Goal: Transaction & Acquisition: Purchase product/service

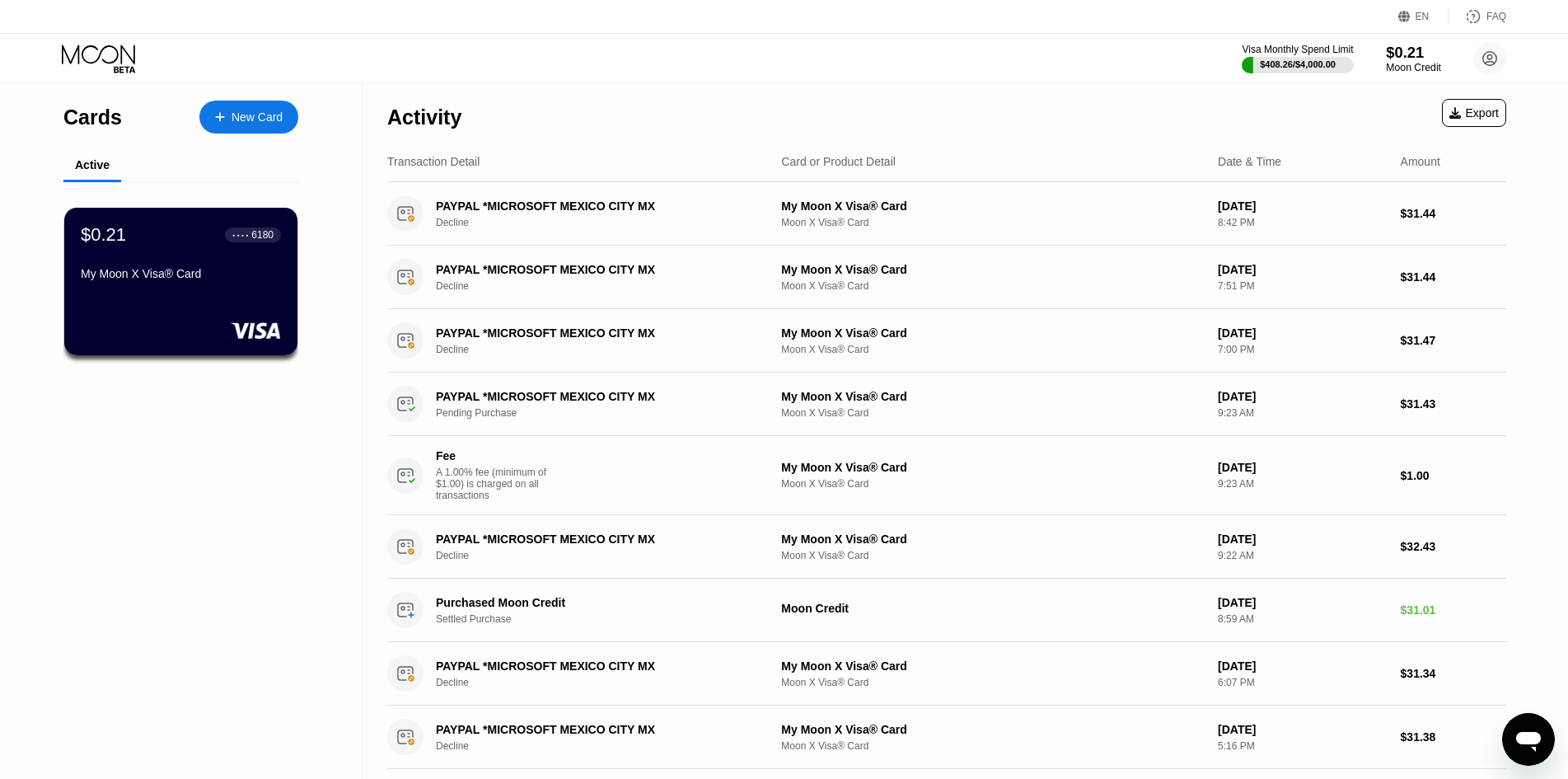
click at [1399, 57] on div "$0.21" at bounding box center [1413, 52] width 55 height 17
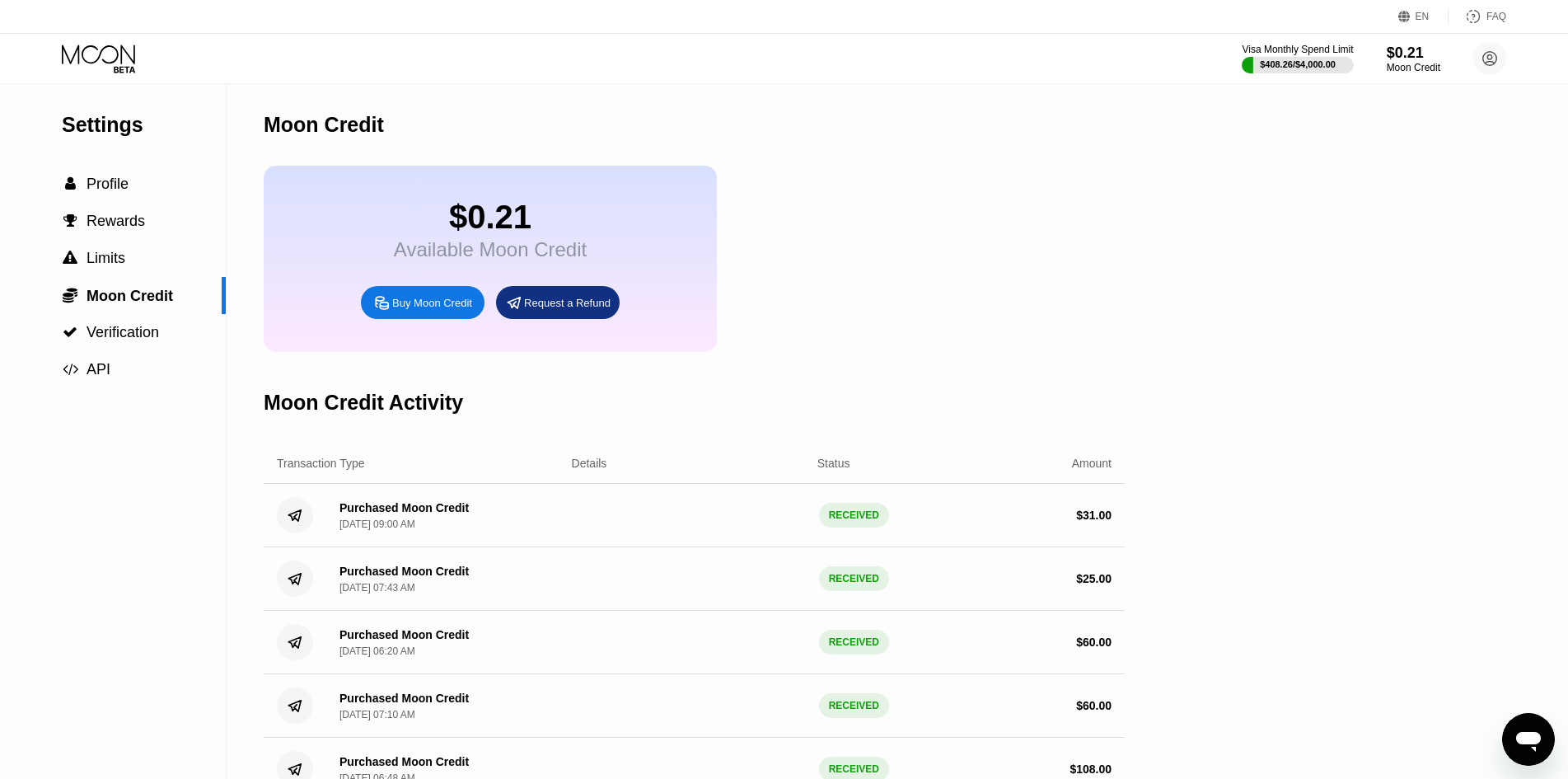
click at [430, 310] on div "Buy Moon Credit" at bounding box center [432, 303] width 80 height 14
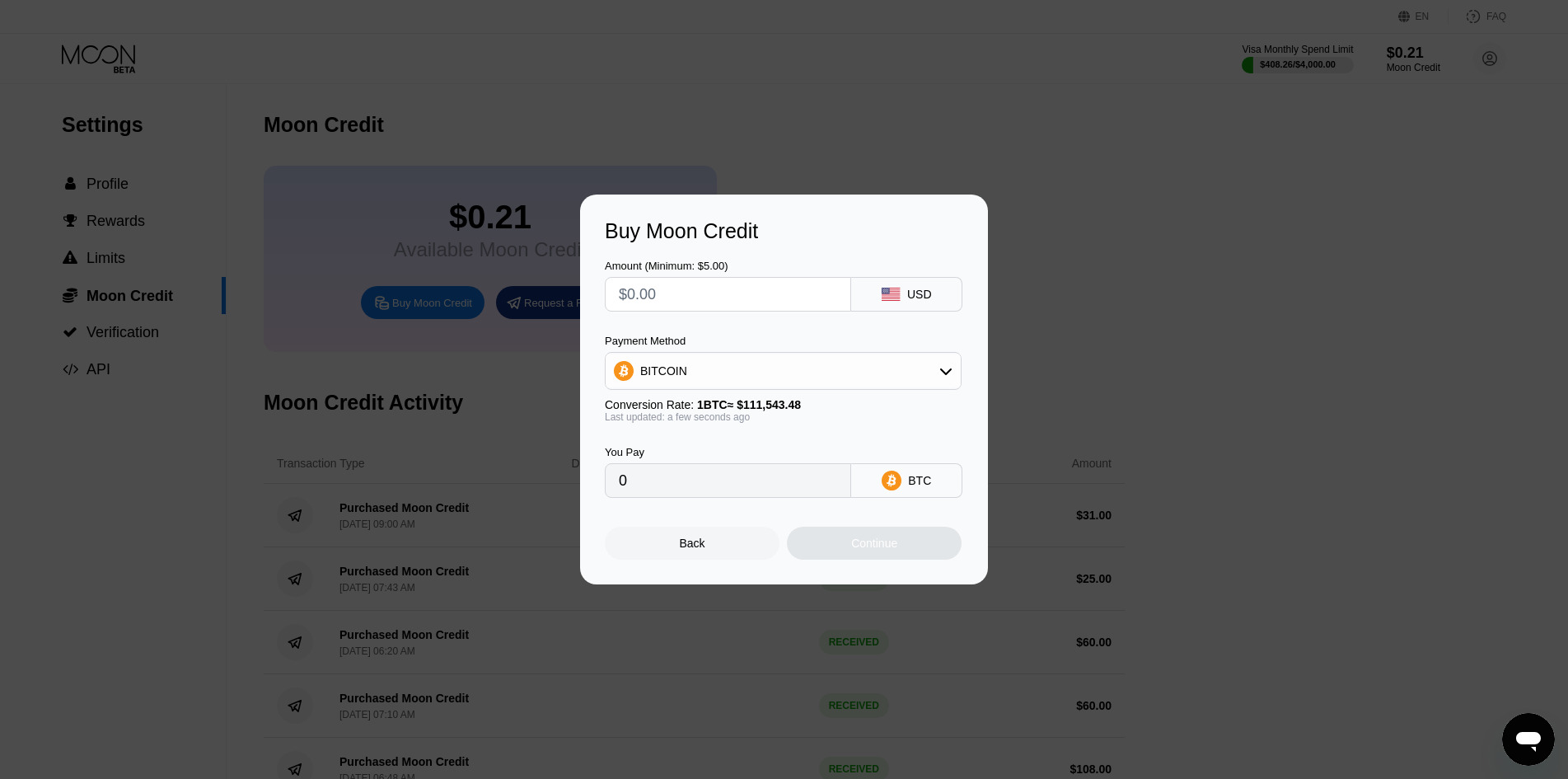
click at [687, 299] on input "text" at bounding box center [728, 294] width 218 height 33
click at [706, 550] on div "Back" at bounding box center [692, 543] width 175 height 33
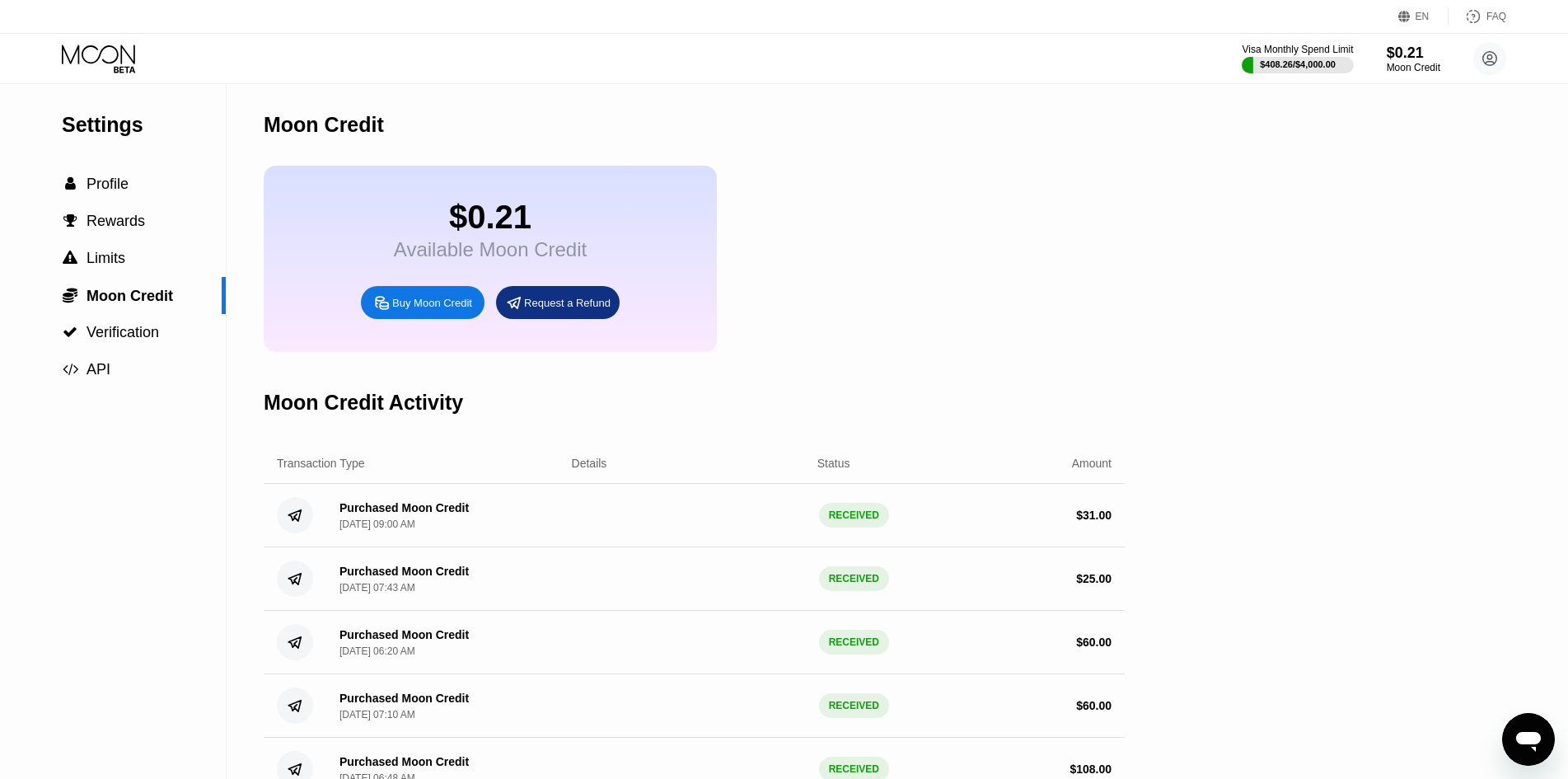
click at [438, 310] on div "Buy Moon Credit" at bounding box center [432, 303] width 80 height 14
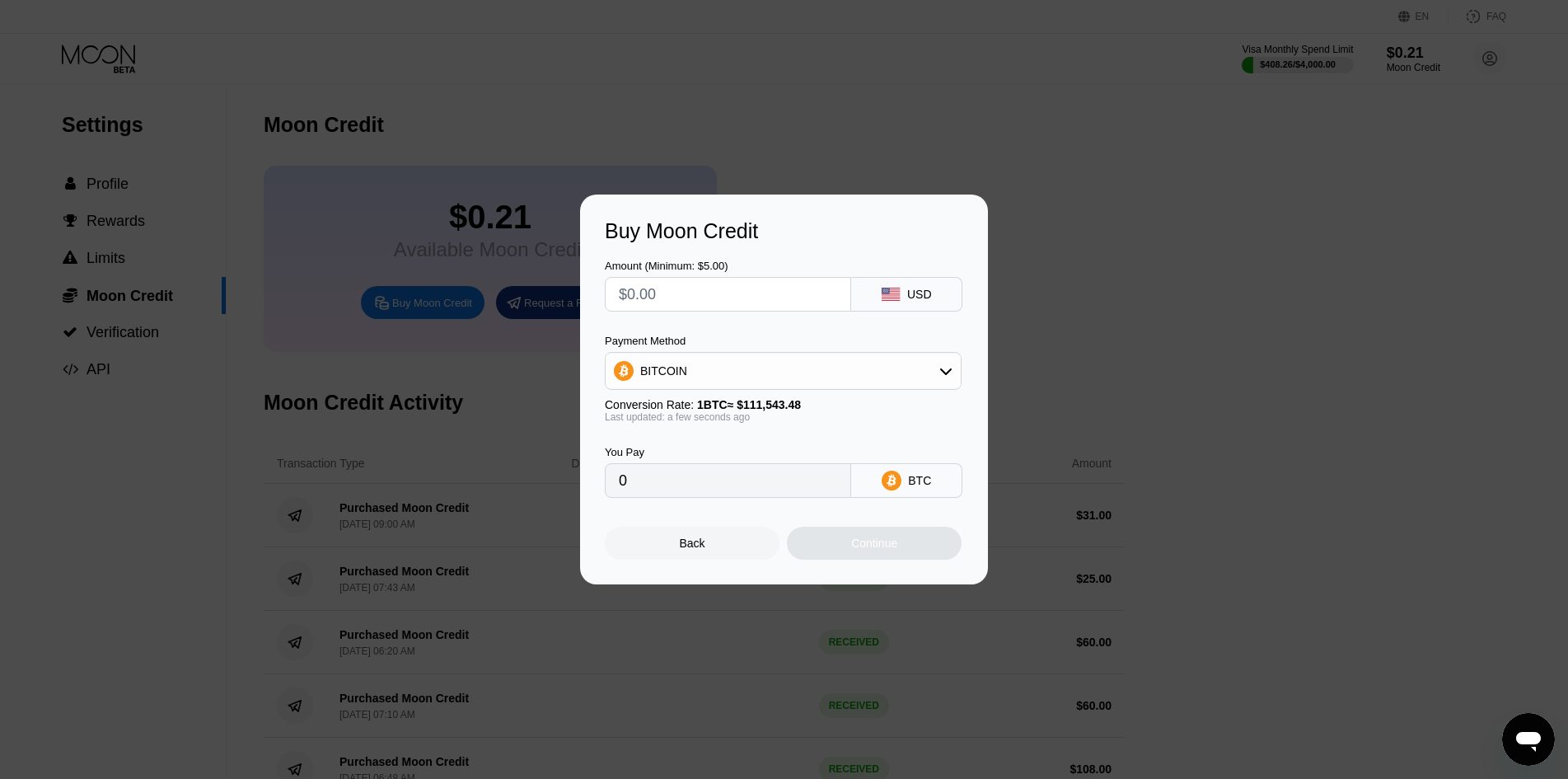
click at [696, 296] on input "text" at bounding box center [728, 294] width 218 height 33
type input "$3"
type input "0.00002690"
type input "$35"
type input "0.00031378"
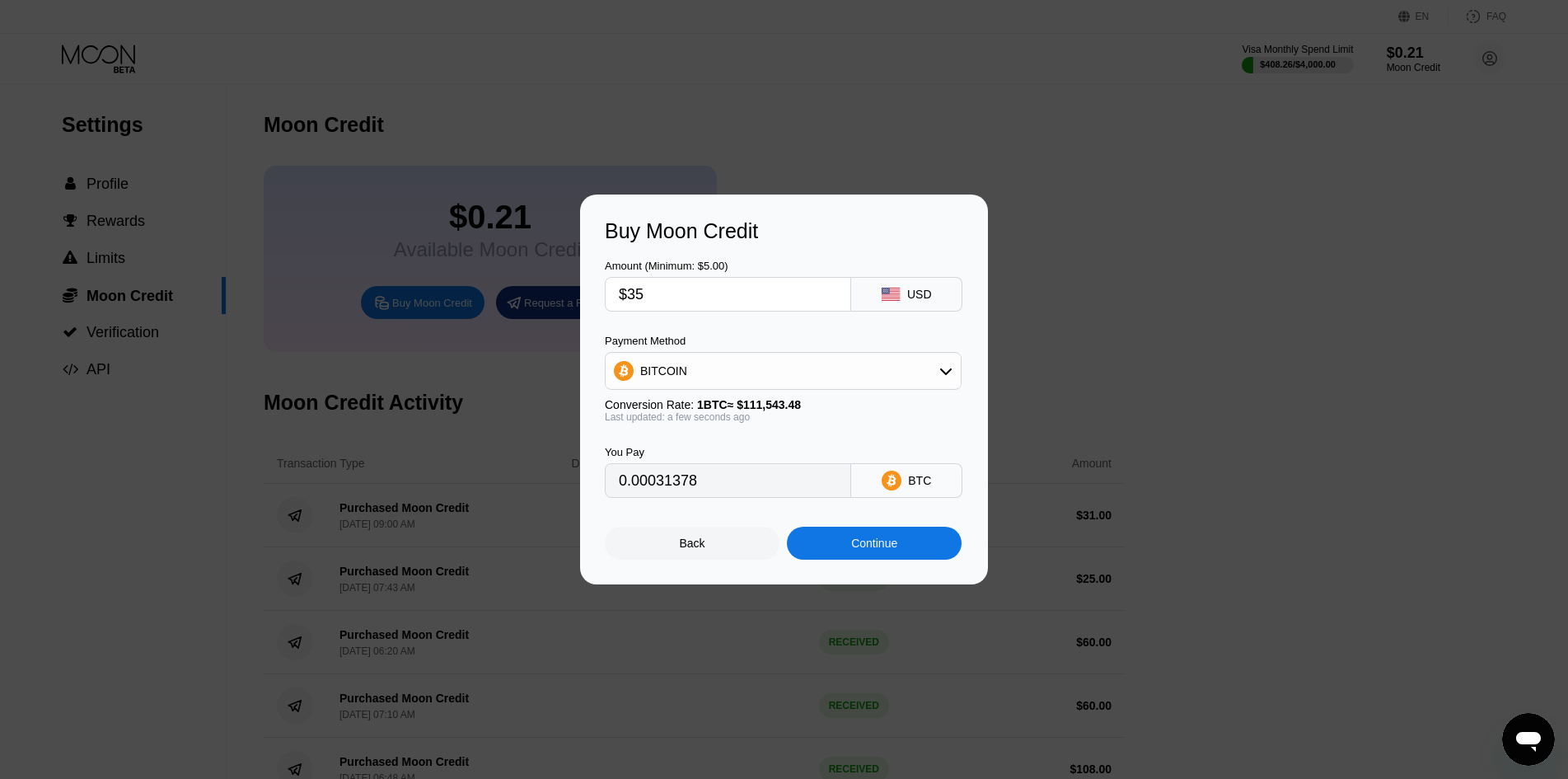
type input "$35"
click at [880, 549] on div "Continue" at bounding box center [874, 542] width 46 height 13
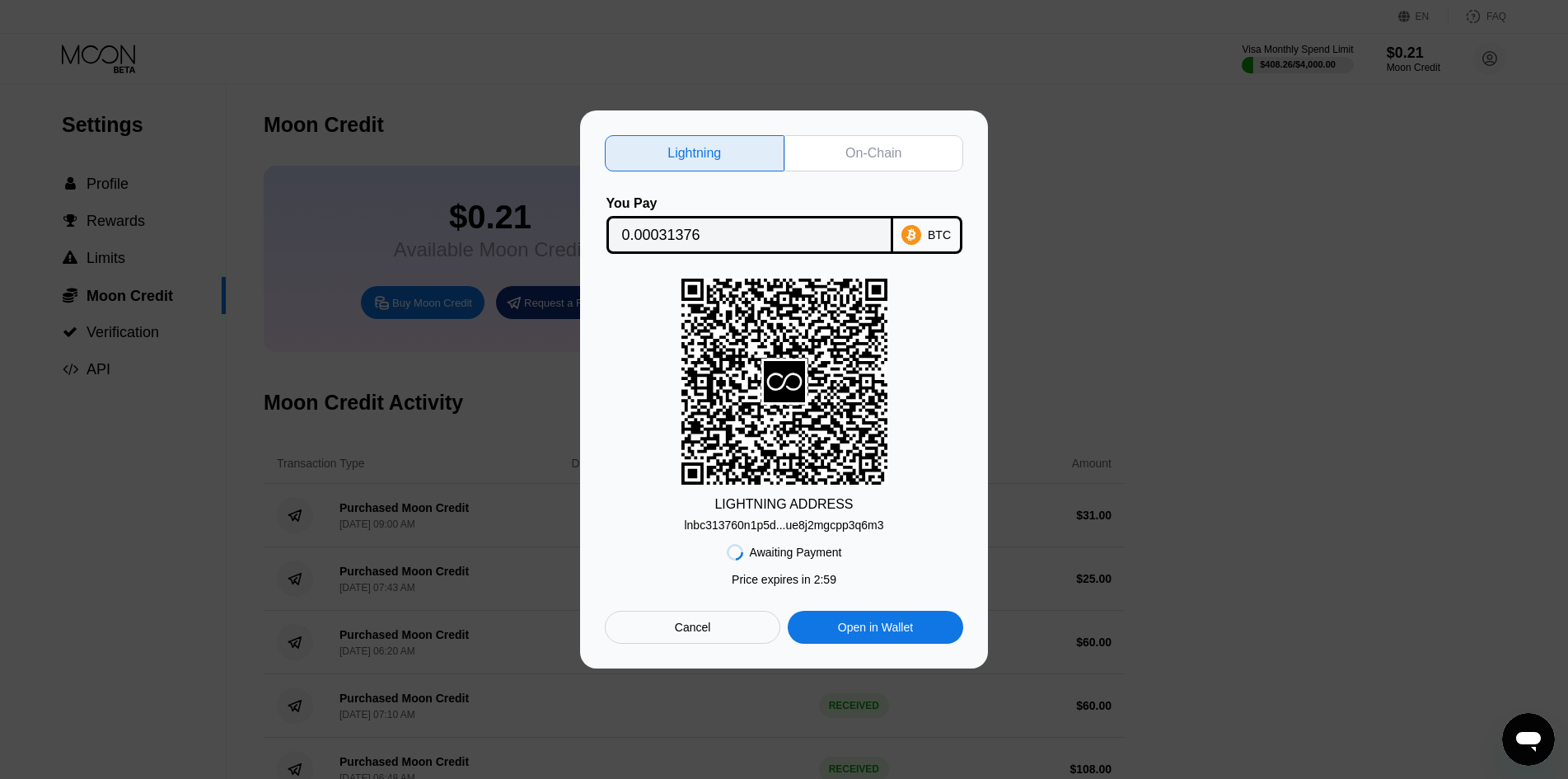
click at [866, 145] on div "On-Chain" at bounding box center [873, 153] width 56 height 17
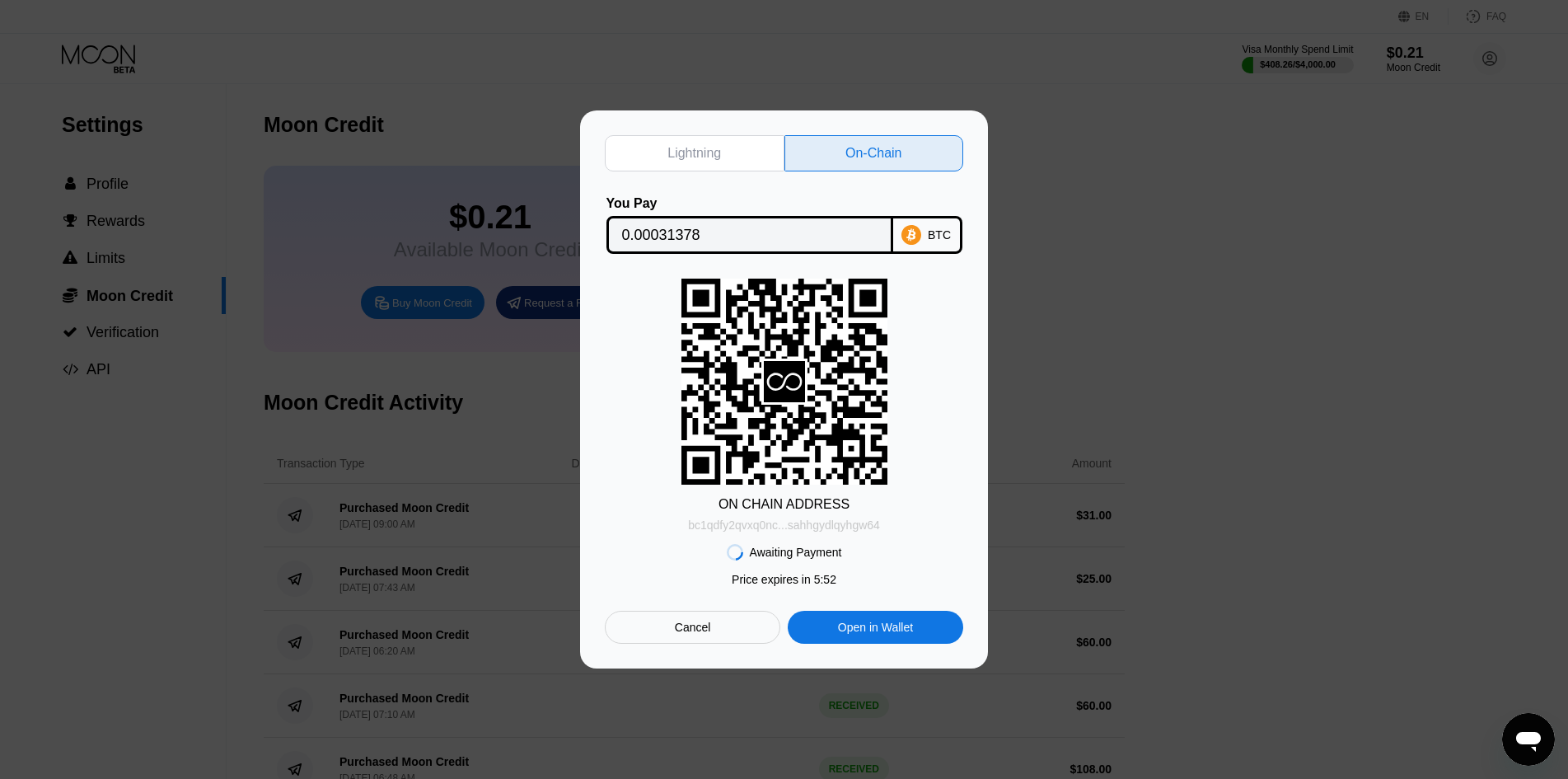
click at [793, 531] on div "bc1qdfy2qvxq0nc...sahhgydlqyhgw64" at bounding box center [784, 525] width 192 height 13
click at [670, 237] on input "0.00031378" at bounding box center [749, 235] width 256 height 33
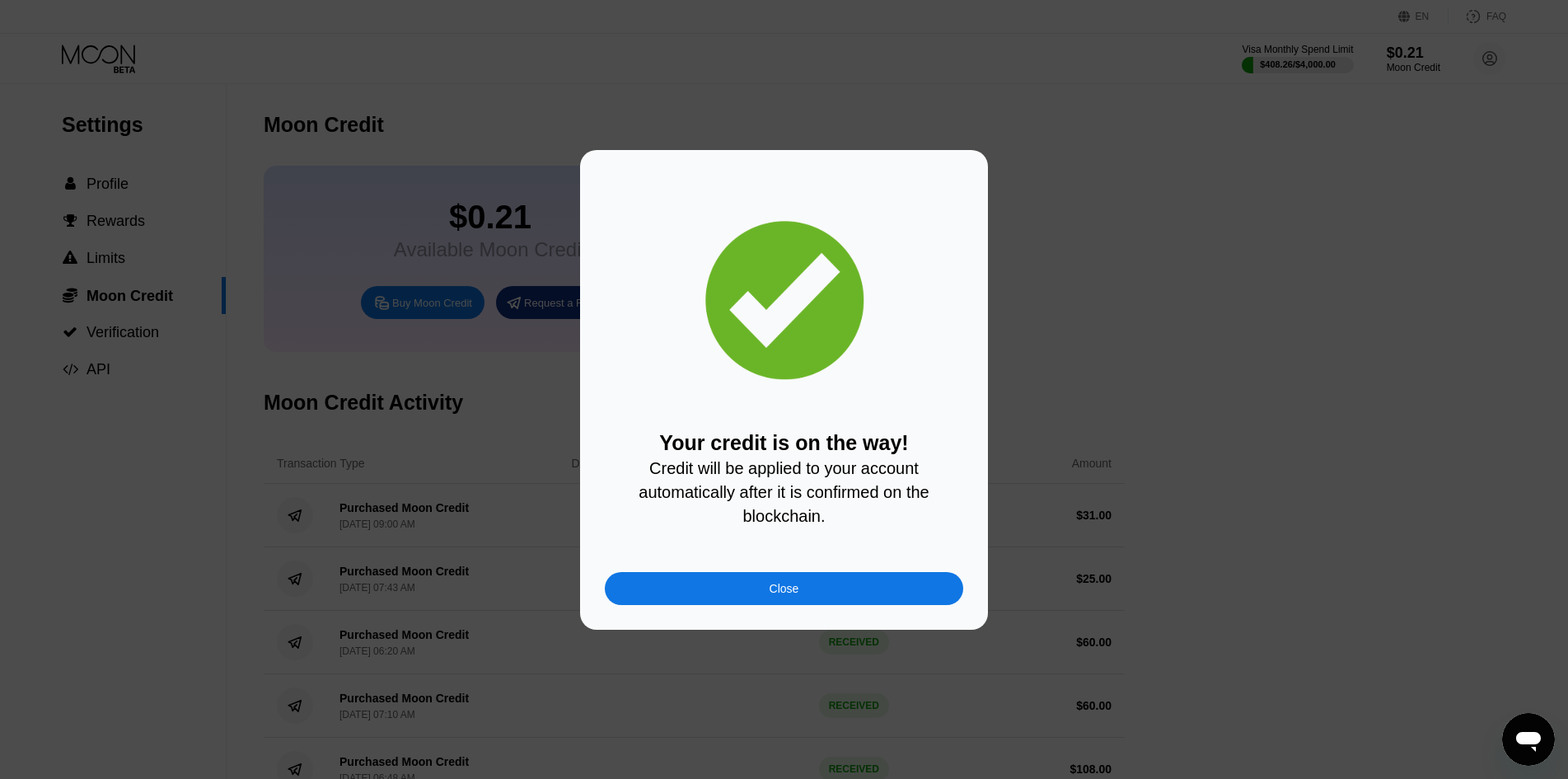
click at [768, 596] on div "Close" at bounding box center [784, 589] width 358 height 33
